Goal: Task Accomplishment & Management: Manage account settings

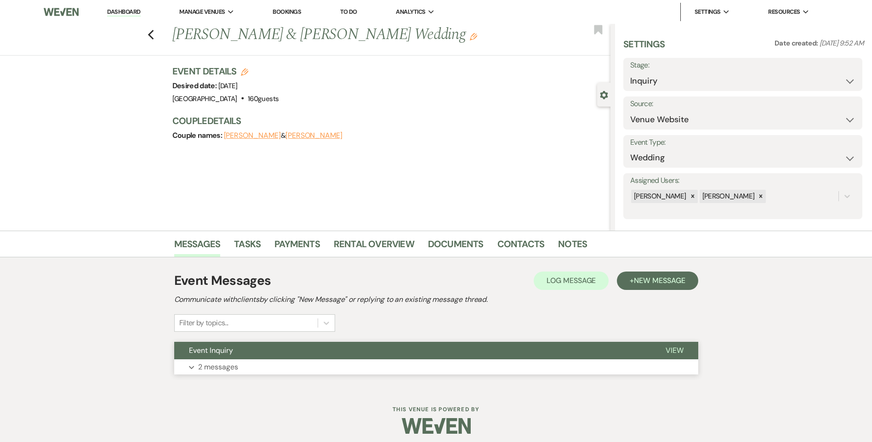
click at [396, 350] on button "Event Inquiry" at bounding box center [412, 350] width 476 height 17
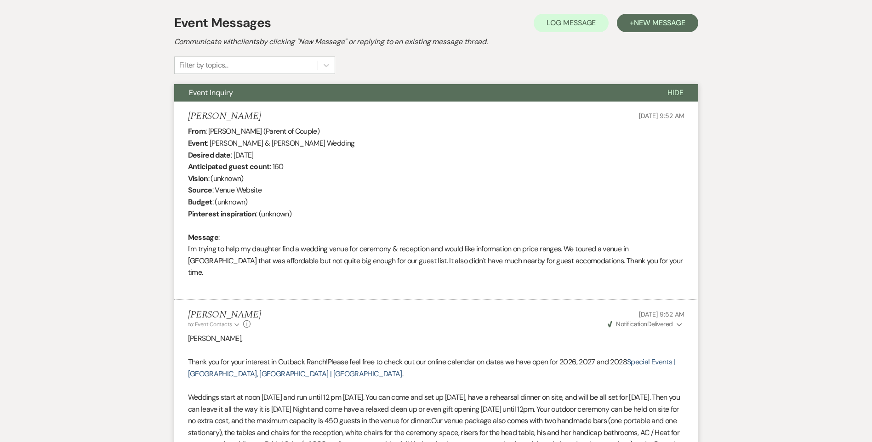
scroll to position [256, 0]
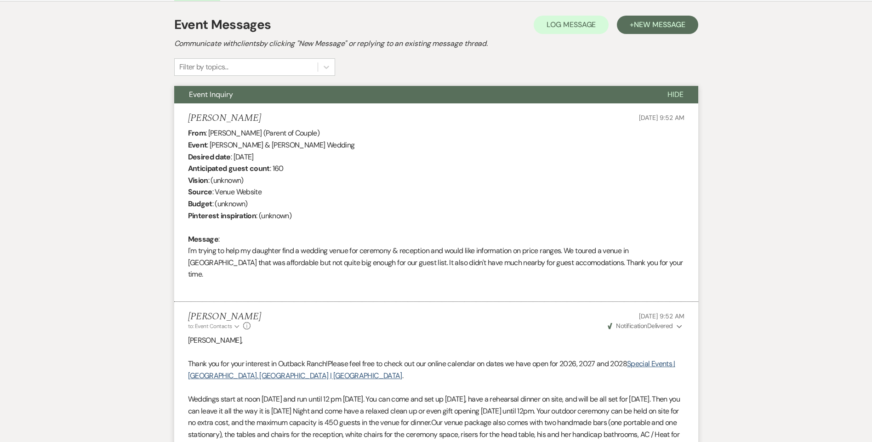
click at [642, 322] on span "Notification" at bounding box center [631, 326] width 31 height 8
click at [536, 334] on p "[PERSON_NAME]," at bounding box center [436, 340] width 496 height 12
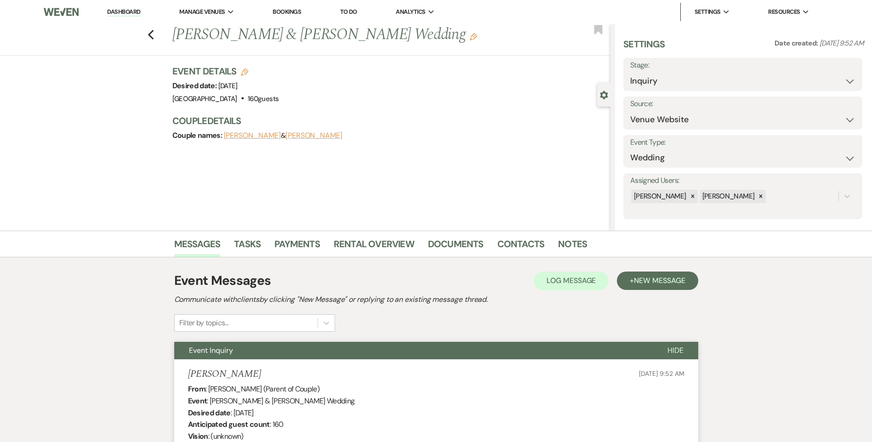
click at [136, 15] on link "Dashboard" at bounding box center [123, 12] width 33 height 9
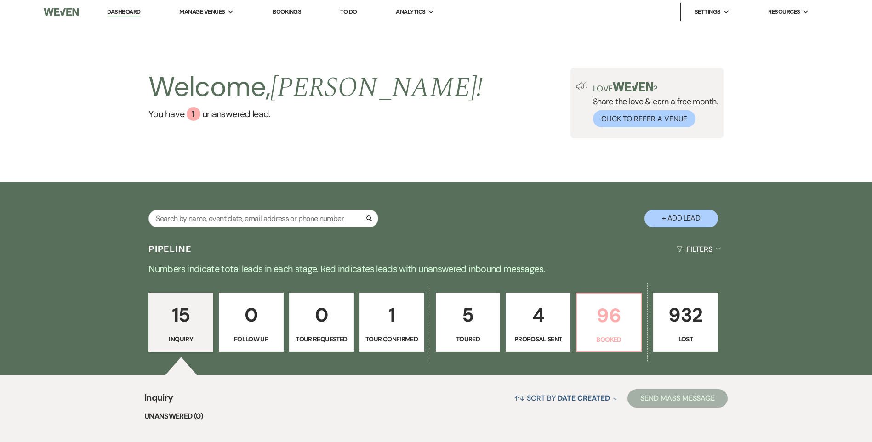
click at [615, 339] on p "Booked" at bounding box center [608, 339] width 53 height 10
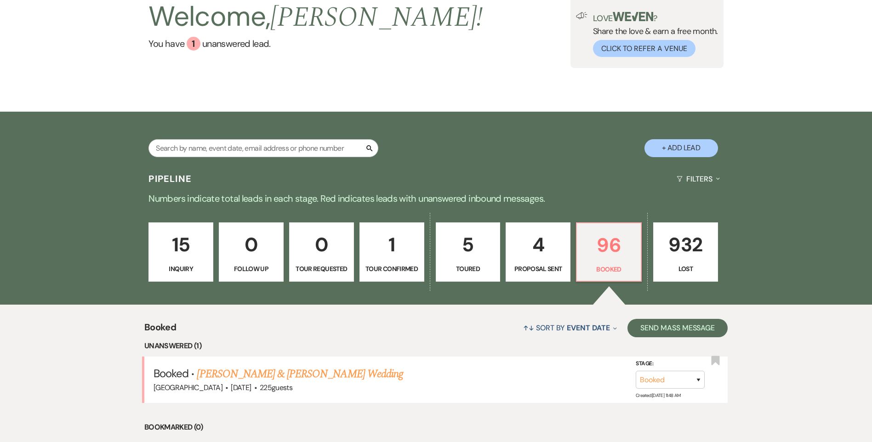
scroll to position [184, 0]
